Goal: Obtain resource: Download file/media

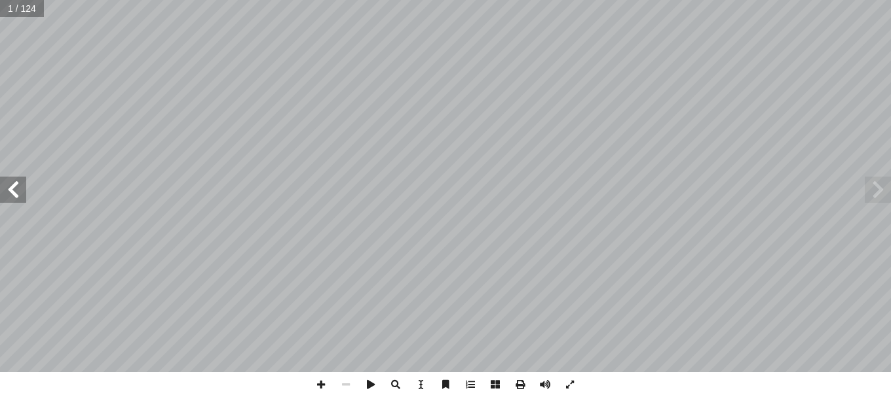
click at [888, 193] on span at bounding box center [877, 190] width 26 height 26
click at [12, 194] on span at bounding box center [13, 190] width 26 height 26
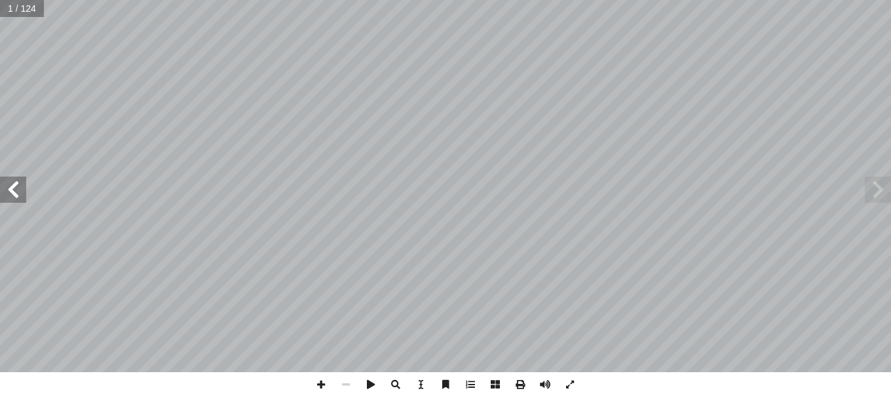
click at [12, 194] on span at bounding box center [13, 190] width 26 height 26
click at [521, 384] on span at bounding box center [519, 385] width 25 height 25
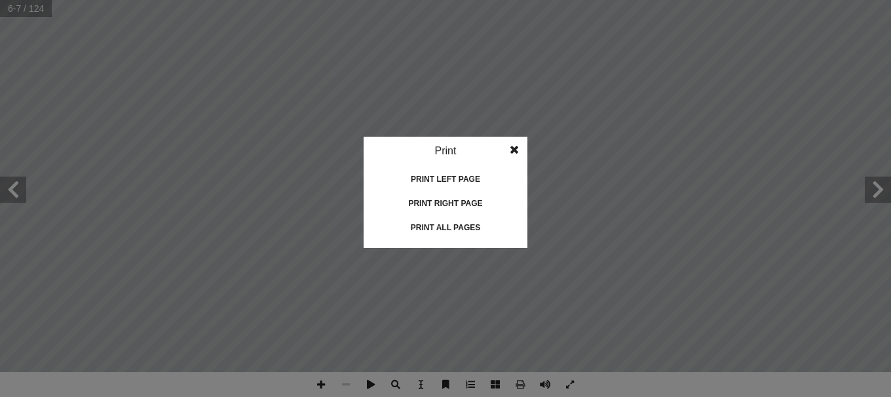
drag, startPoint x: 474, startPoint y: 201, endPoint x: 473, endPoint y: 251, distance: 50.4
click at [473, 276] on idv "Print Print current page Print left page Print right page Print all pages" at bounding box center [445, 198] width 891 height 397
click at [469, 228] on div "Print all pages" at bounding box center [445, 227] width 131 height 21
